Goal: Task Accomplishment & Management: Complete application form

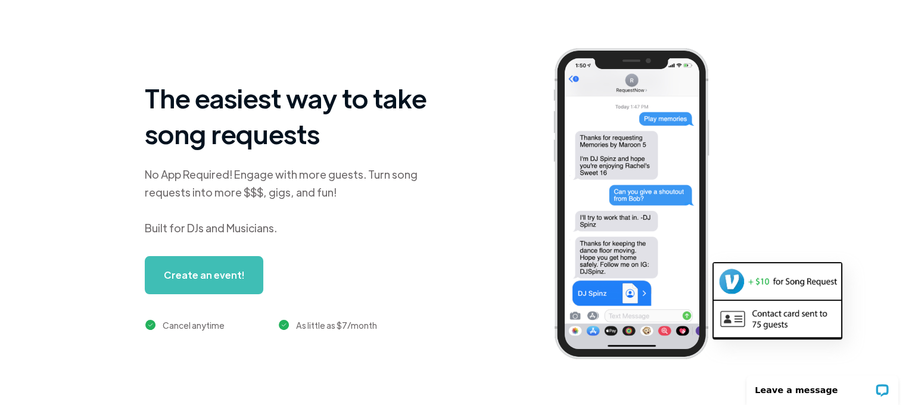
scroll to position [60, 0]
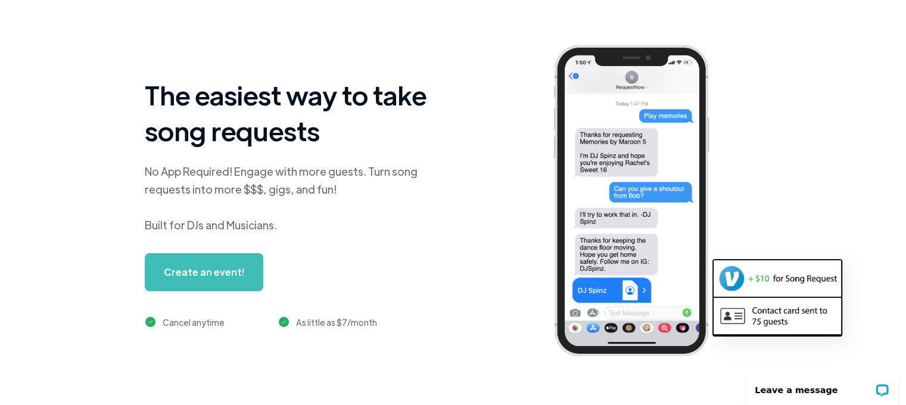
click at [221, 273] on link "Create an event!" at bounding box center [204, 272] width 118 height 38
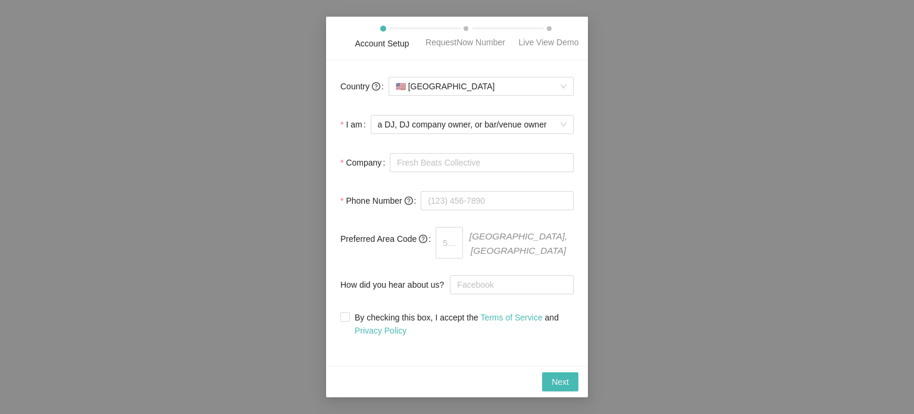
click at [647, 69] on div "Account Setup RequestNow Number Live View Demo Country 🇺🇸 [GEOGRAPHIC_DATA] I a…" at bounding box center [457, 207] width 914 height 414
